Goal: Task Accomplishment & Management: Use online tool/utility

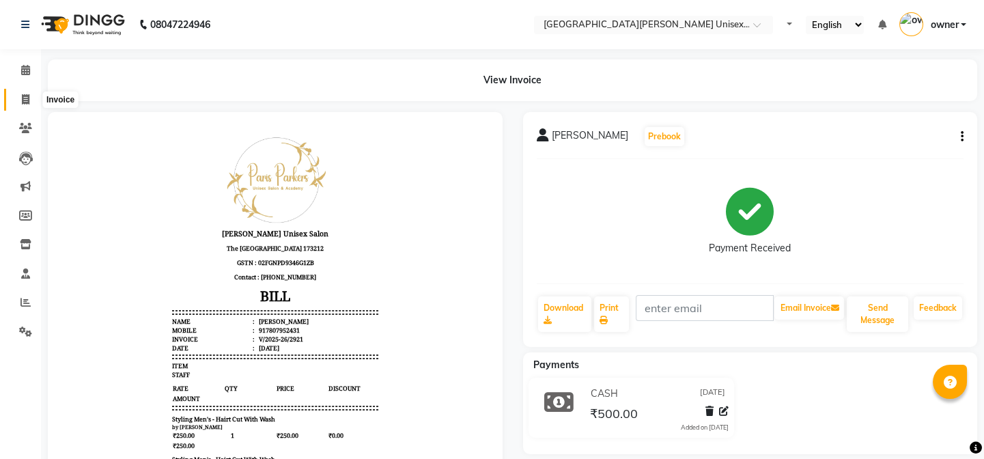
click at [30, 98] on span at bounding box center [26, 100] width 24 height 16
select select "service"
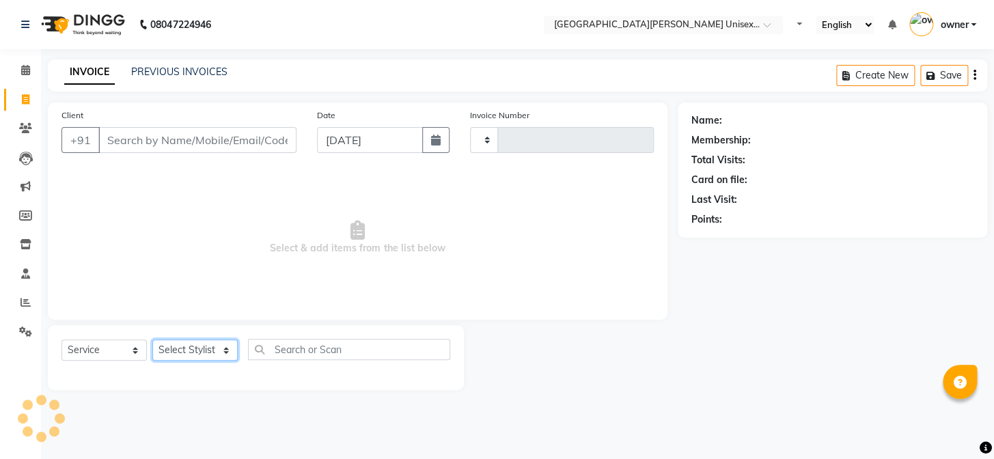
click at [212, 354] on select "Select Stylist" at bounding box center [194, 349] width 85 height 21
type input "2922"
select select "7055"
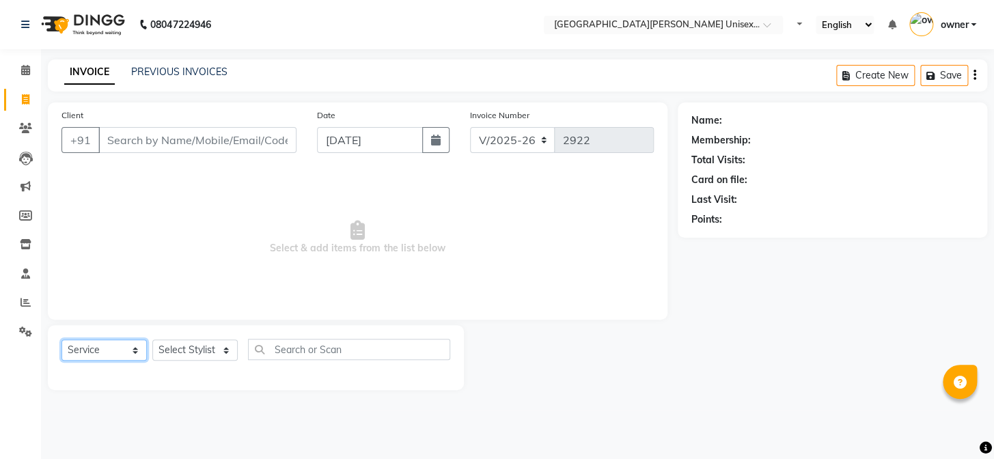
click at [116, 350] on select "Select Service Product Membership Package Voucher Prepaid Gift Card" at bounding box center [103, 349] width 85 height 21
click at [61, 339] on select "Select Service Product Membership Package Voucher Prepaid Gift Card" at bounding box center [103, 349] width 85 height 21
click at [208, 348] on select "Select Stylist anjali [PERSON_NAME] [PERSON_NAME] styler [PERSON_NAME] [PERSON_…" at bounding box center [194, 349] width 85 height 21
select select "61129"
click at [152, 339] on select "Select Stylist anjali [PERSON_NAME] [PERSON_NAME] styler [PERSON_NAME] [PERSON_…" at bounding box center [194, 349] width 85 height 21
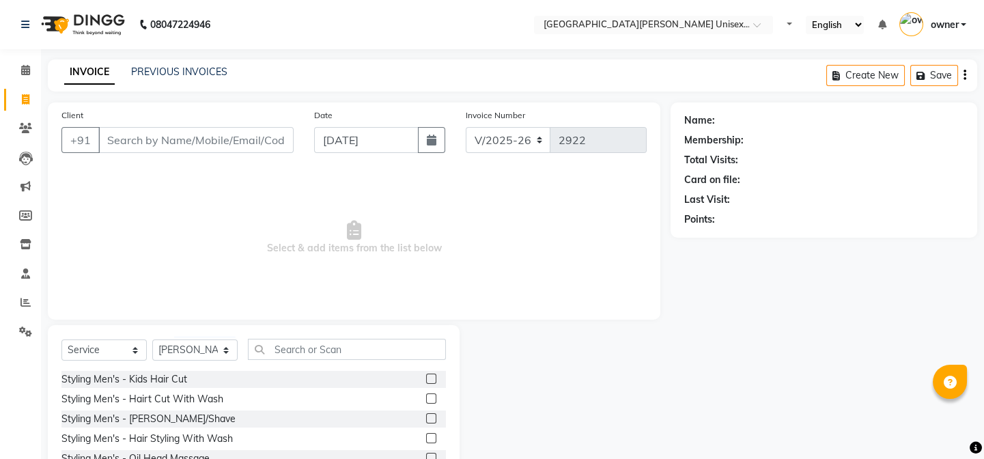
click at [426, 400] on label at bounding box center [431, 398] width 10 height 10
click at [426, 400] on input "checkbox" at bounding box center [430, 399] width 9 height 9
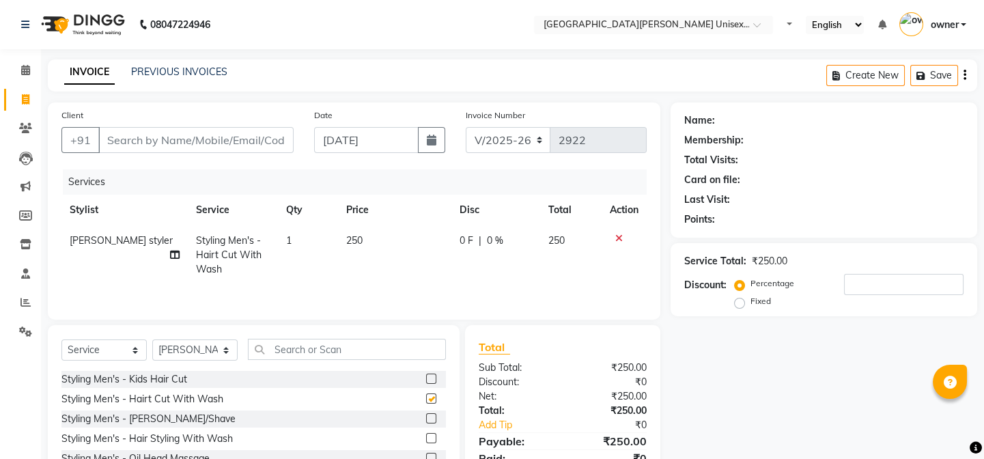
checkbox input "false"
click at [426, 421] on label at bounding box center [431, 418] width 10 height 10
click at [426, 421] on input "checkbox" at bounding box center [430, 419] width 9 height 9
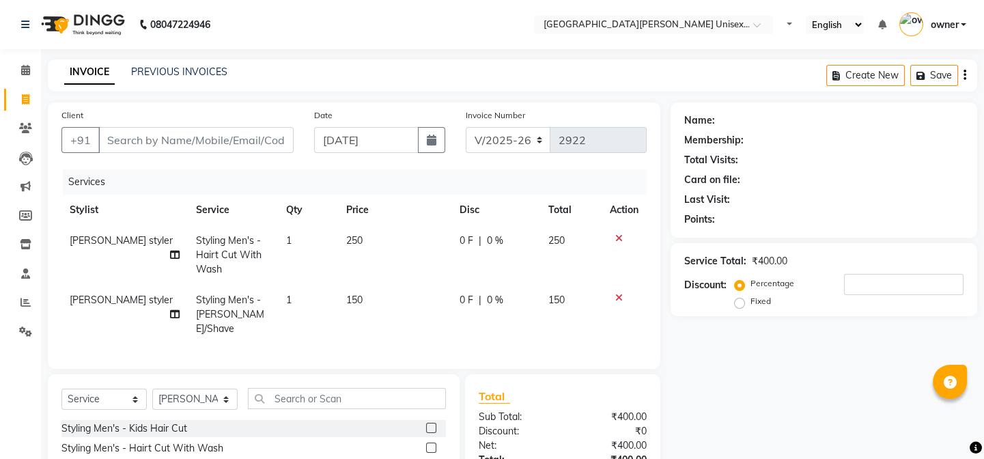
checkbox input "false"
click at [173, 150] on input "Client" at bounding box center [195, 140] width 195 height 26
type input "g"
type input "0"
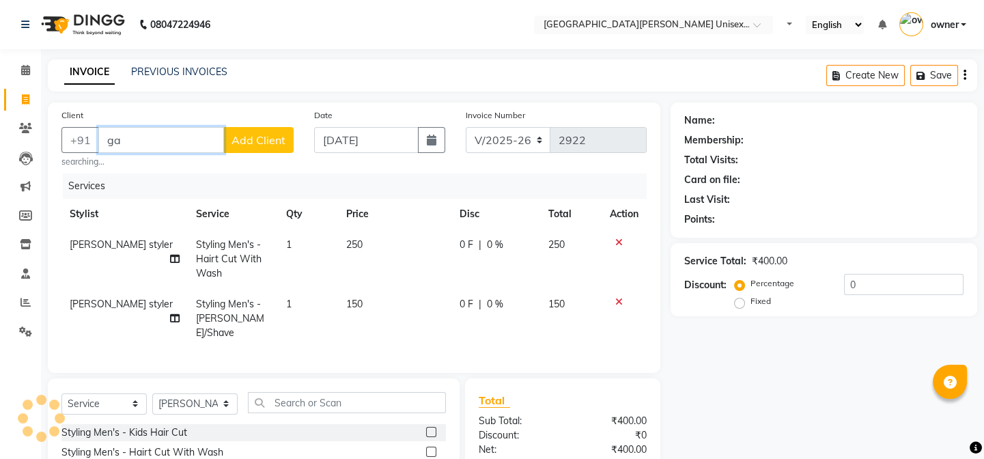
type input "g"
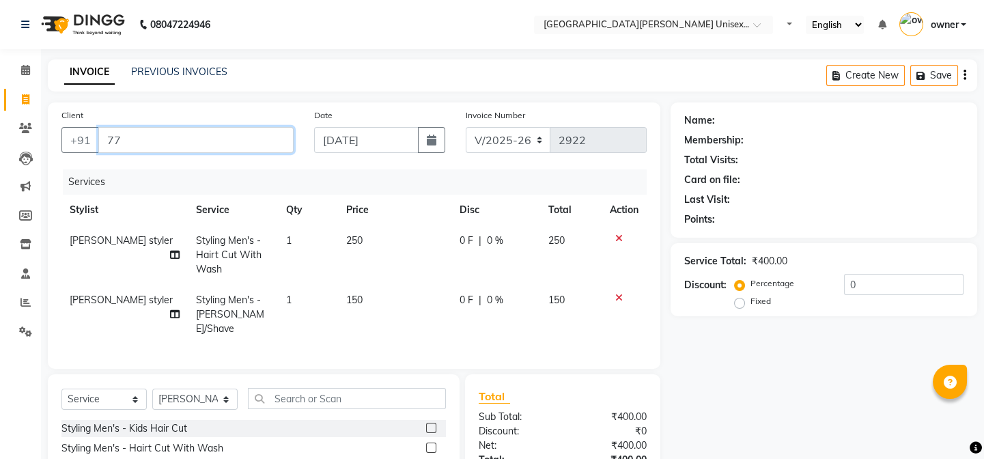
type input "7"
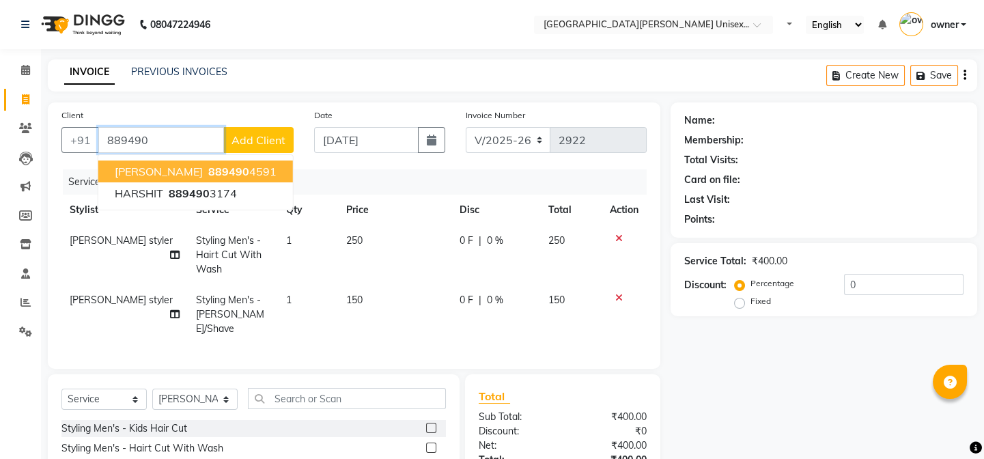
click at [141, 182] on button "[PERSON_NAME] 889490 4591" at bounding box center [195, 171] width 195 height 22
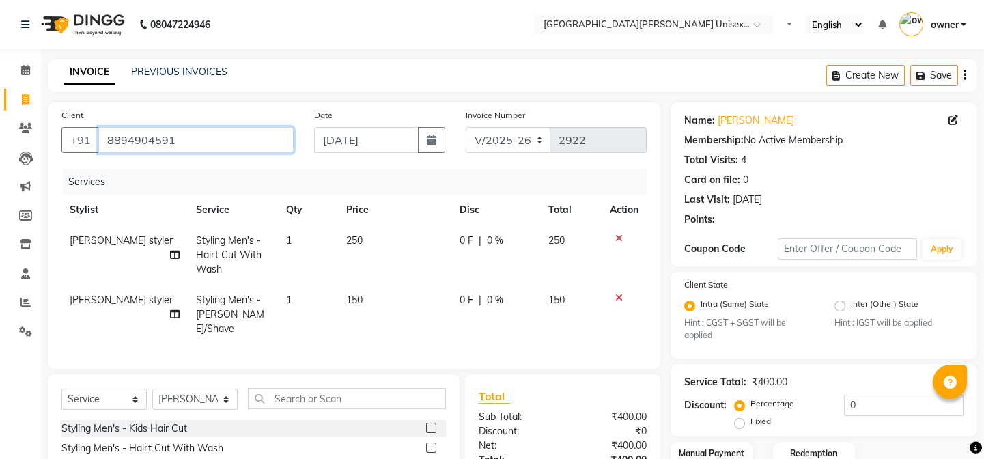
click at [205, 141] on input "8894904591" at bounding box center [195, 140] width 195 height 26
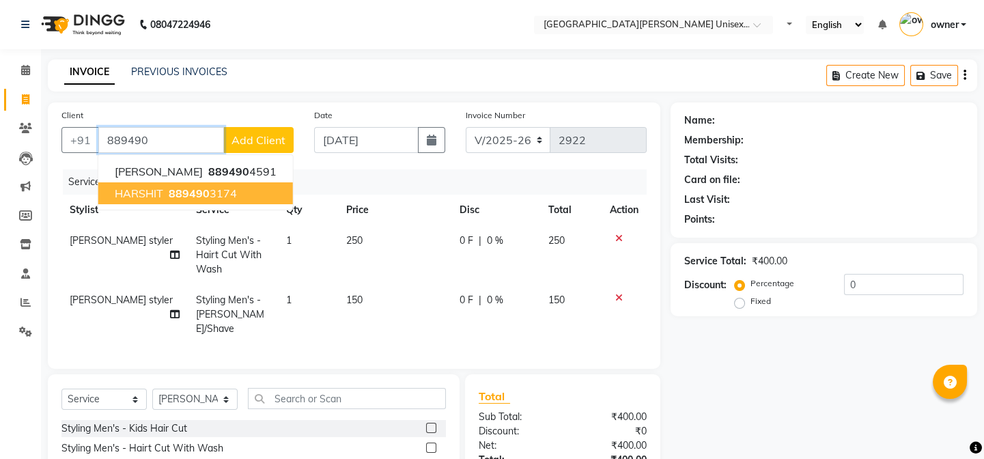
click at [130, 195] on span "HARSHIT" at bounding box center [139, 193] width 48 height 14
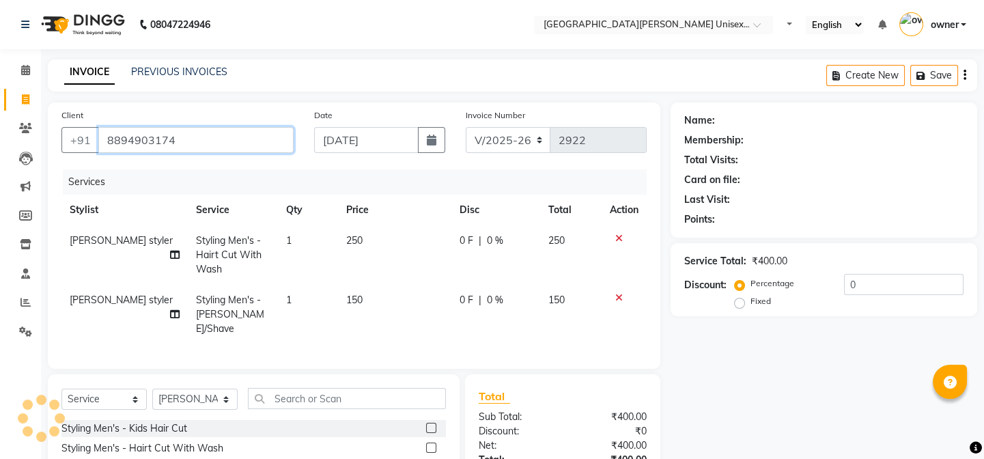
type input "8894903174"
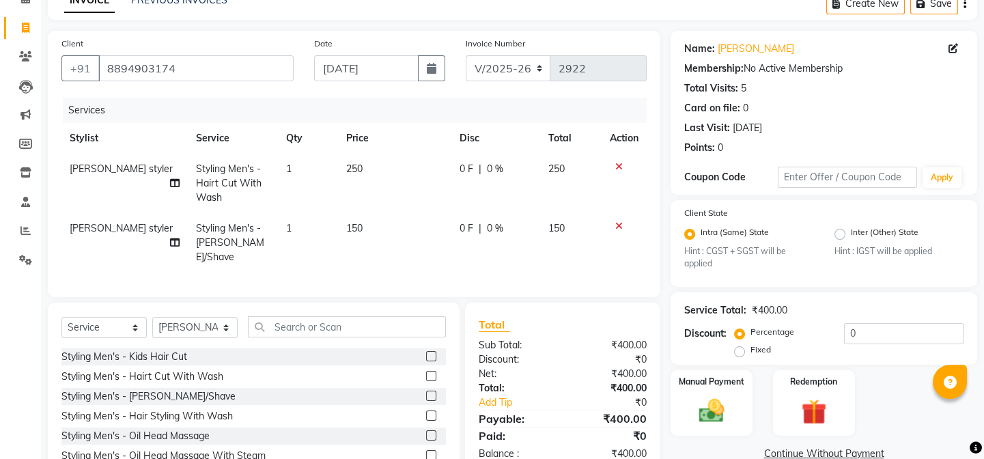
scroll to position [132, 0]
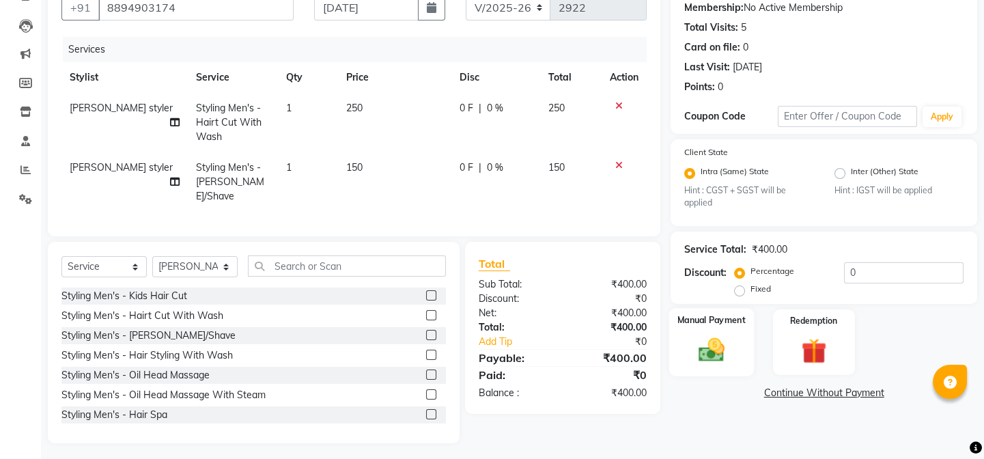
click at [734, 355] on div "Manual Payment" at bounding box center [711, 342] width 85 height 68
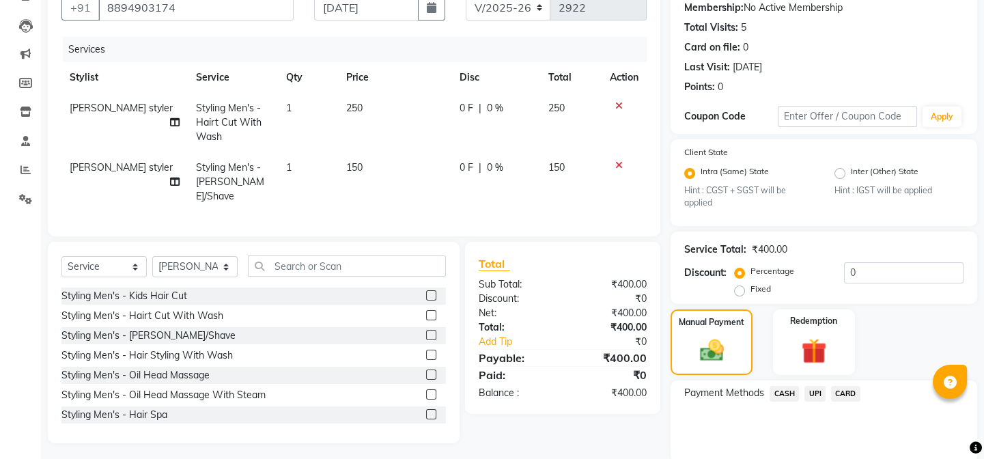
click at [781, 396] on span "CASH" at bounding box center [784, 394] width 29 height 16
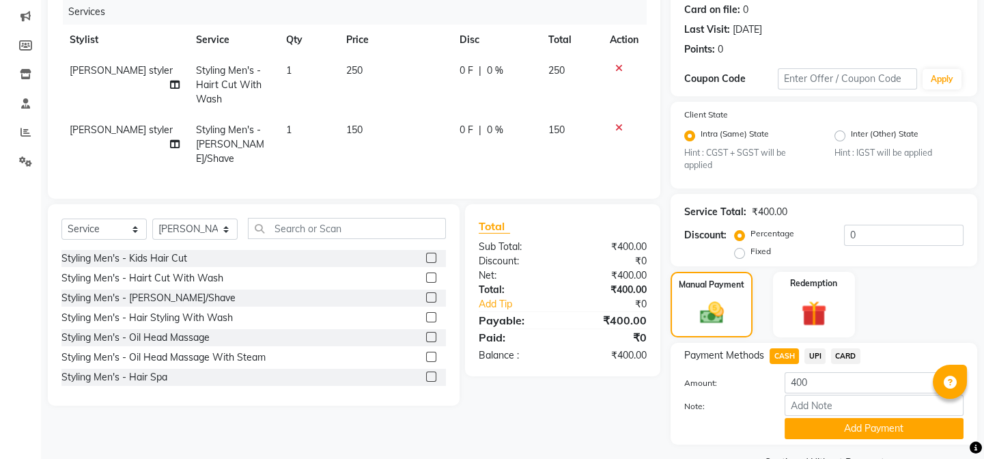
scroll to position [205, 0]
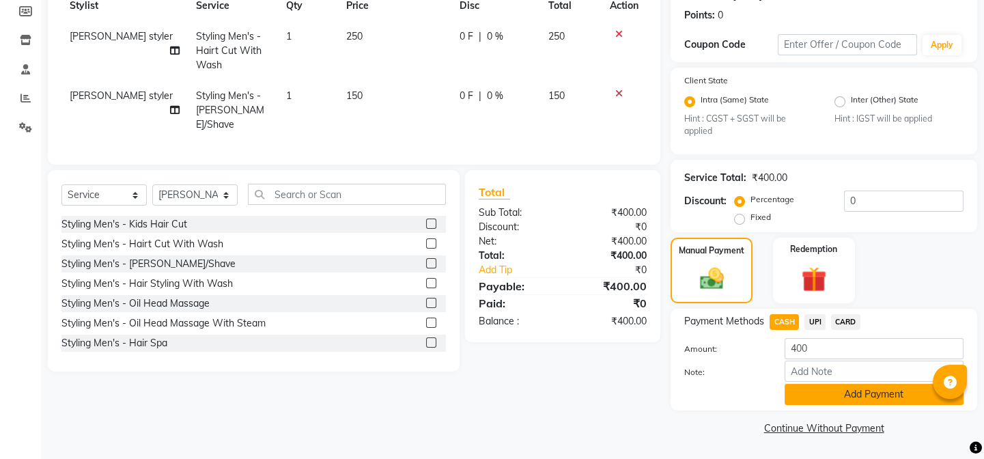
click at [825, 393] on button "Add Payment" at bounding box center [874, 394] width 179 height 21
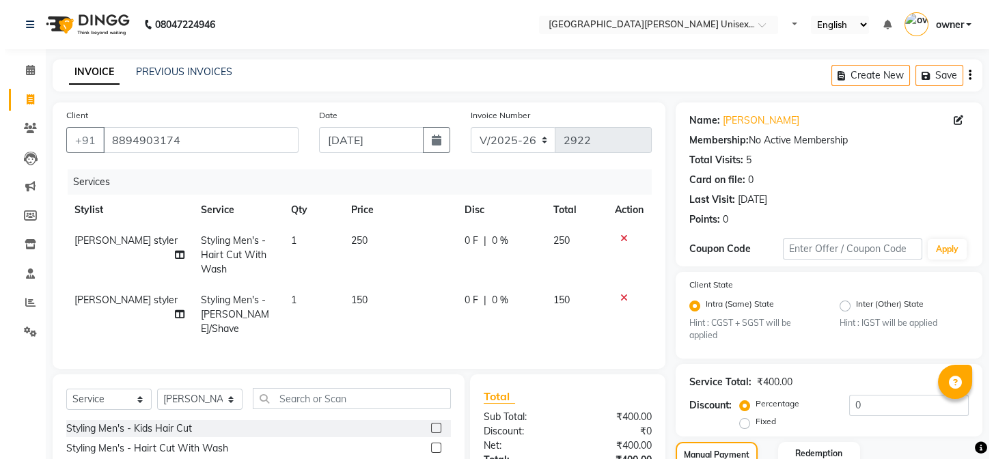
scroll to position [0, 0]
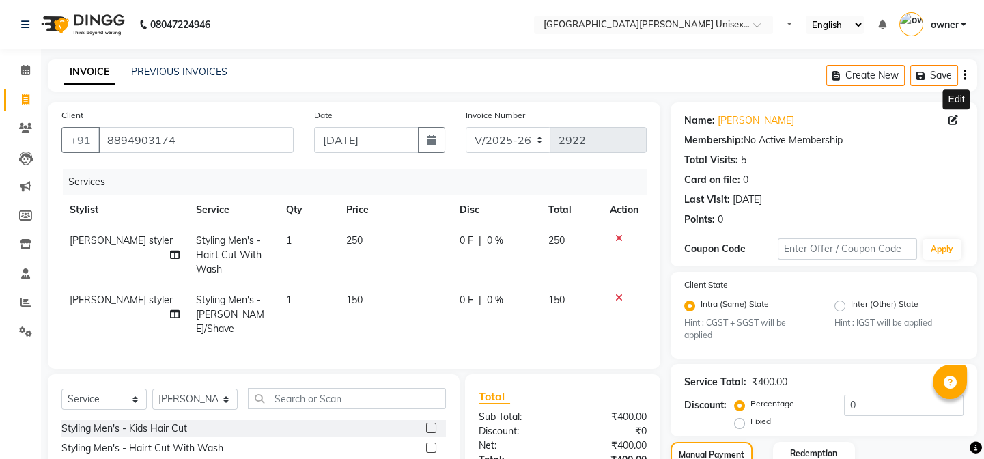
click at [953, 120] on icon at bounding box center [954, 120] width 10 height 10
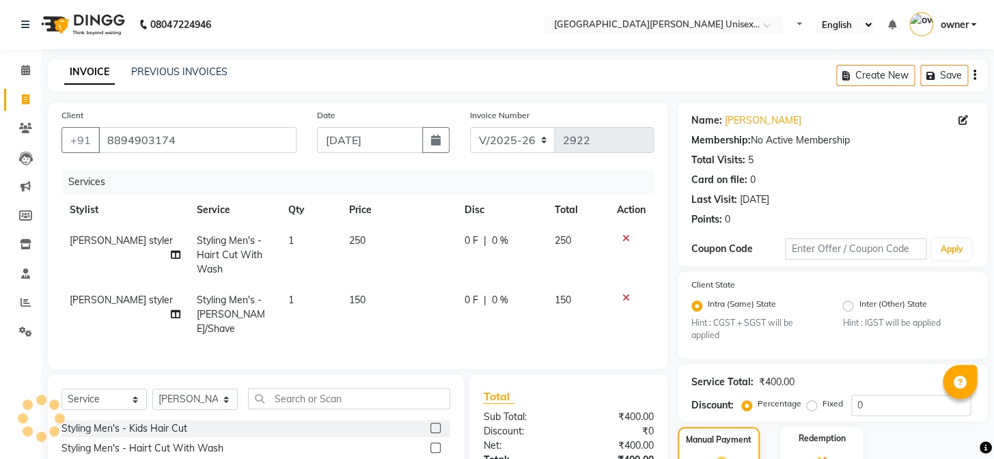
select select "[DEMOGRAPHIC_DATA]"
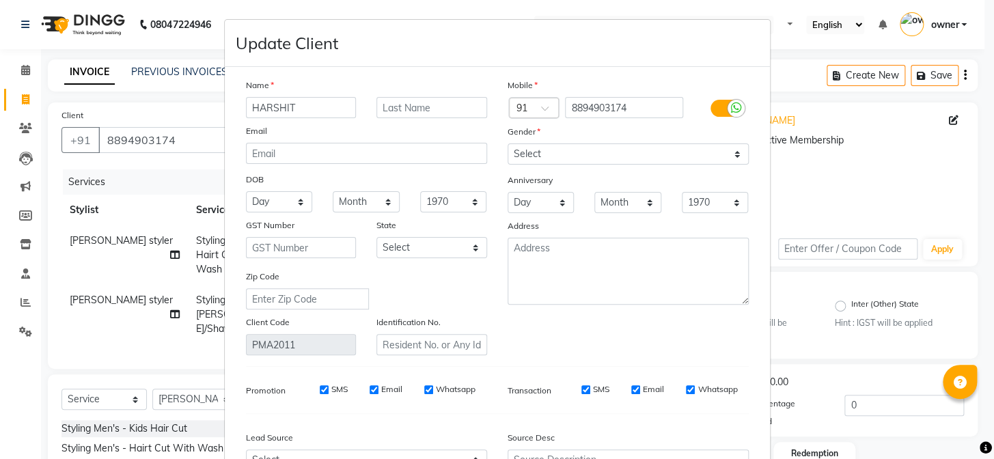
click at [298, 109] on input "HARSHIT" at bounding box center [301, 107] width 111 height 21
type input "H"
click at [182, 348] on ngb-modal-window "Update Client Name Email DOB Day 01 02 03 04 05 06 07 08 09 10 11 12 13 14 15 1…" at bounding box center [497, 229] width 994 height 459
click at [823, 350] on ngb-modal-window "Update Client Name Email DOB Day 01 02 03 04 05 06 07 08 09 10 11 12 13 14 15 1…" at bounding box center [497, 229] width 994 height 459
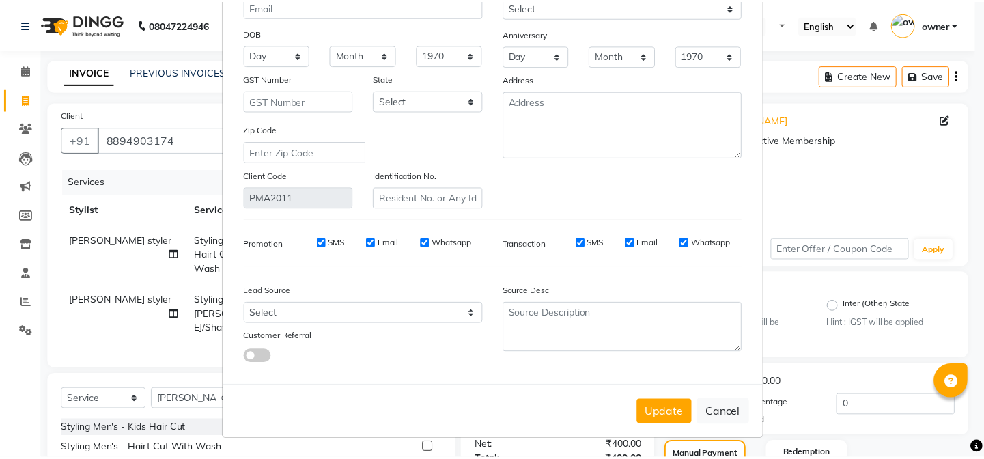
scroll to position [151, 0]
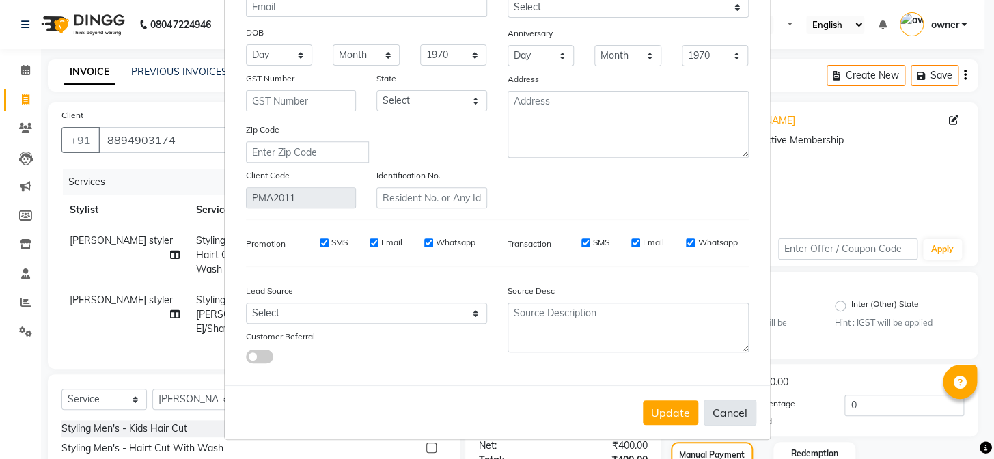
click at [738, 415] on button "Cancel" at bounding box center [729, 413] width 53 height 26
select select
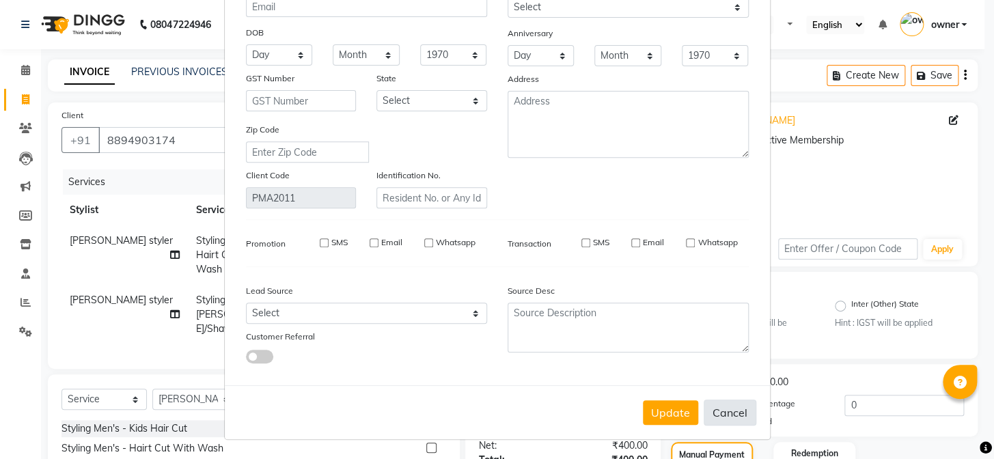
select select
checkbox input "false"
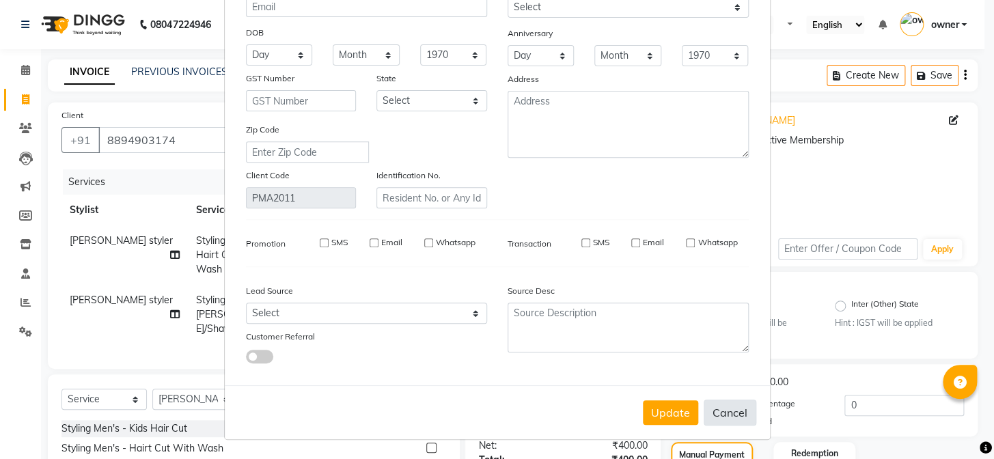
checkbox input "false"
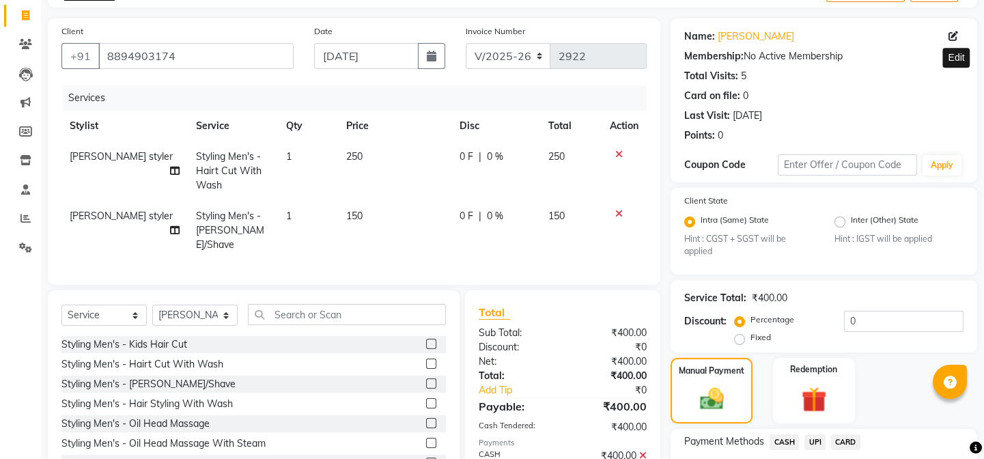
scroll to position [248, 0]
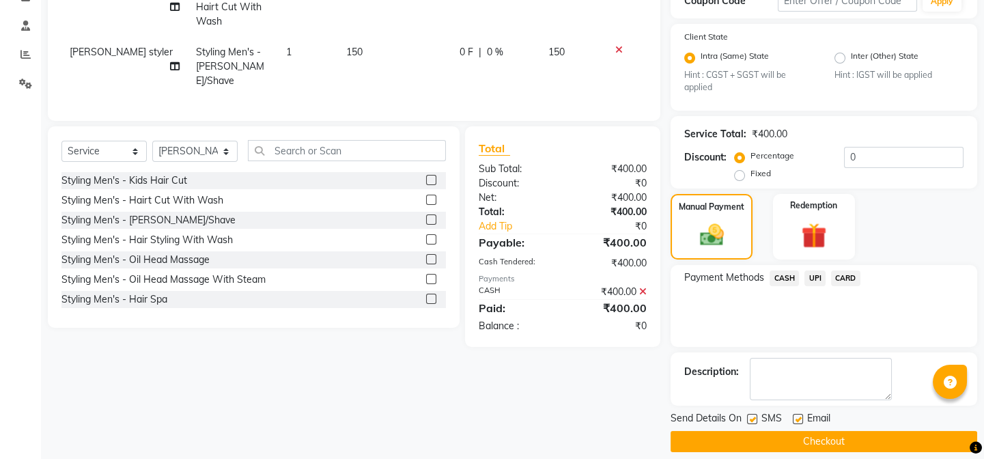
click at [766, 447] on button "Checkout" at bounding box center [824, 441] width 307 height 21
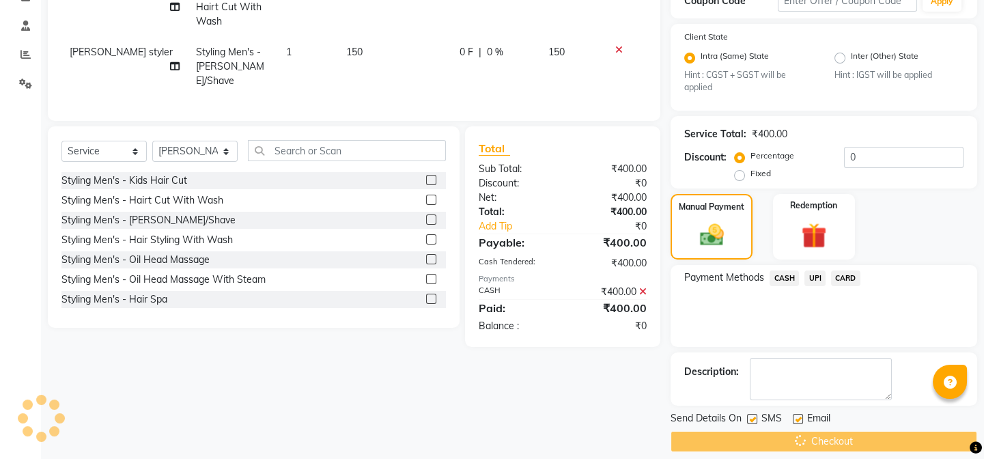
scroll to position [262, 0]
